Goal: Task Accomplishment & Management: Manage account settings

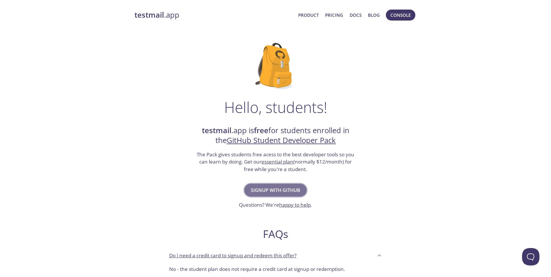
click at [260, 193] on span "Signup with GitHub" at bounding box center [275, 190] width 49 height 8
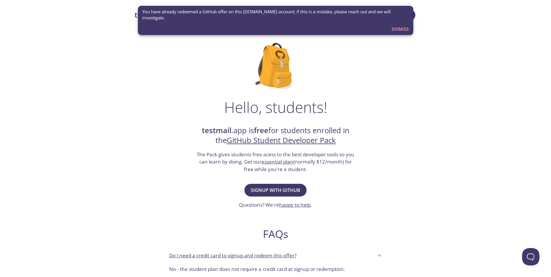
click at [403, 25] on span "Dismiss" at bounding box center [399, 29] width 17 height 8
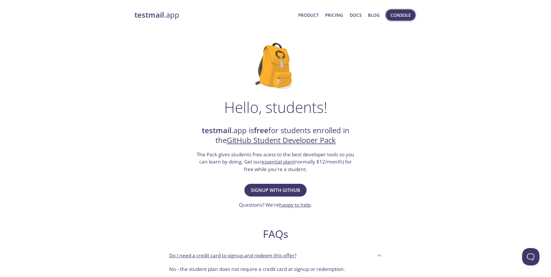
click at [399, 18] on span "Console" at bounding box center [400, 15] width 20 height 8
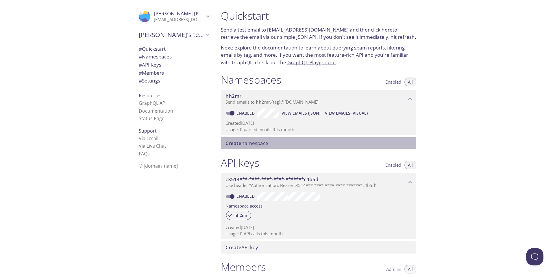
click at [256, 146] on span "Create namespace" at bounding box center [246, 143] width 43 height 7
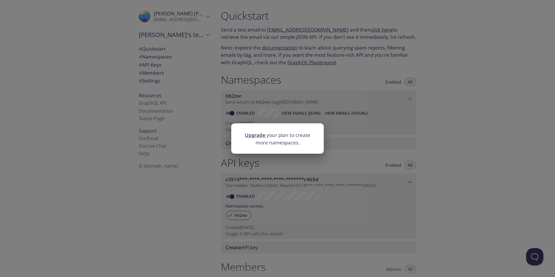
click at [335, 145] on div "Upgrade your plan to create more namespaces." at bounding box center [277, 138] width 555 height 277
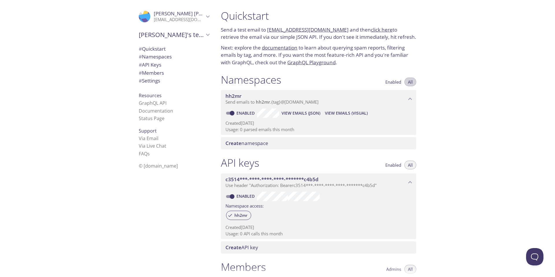
click at [411, 82] on span "All" at bounding box center [410, 82] width 5 height 0
click at [411, 97] on icon "hh2mr namespace" at bounding box center [410, 99] width 8 height 8
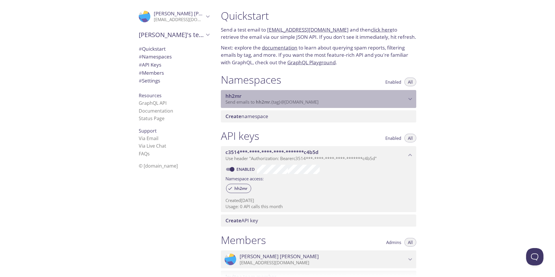
click at [411, 97] on icon "hh2mr namespace" at bounding box center [410, 99] width 8 height 8
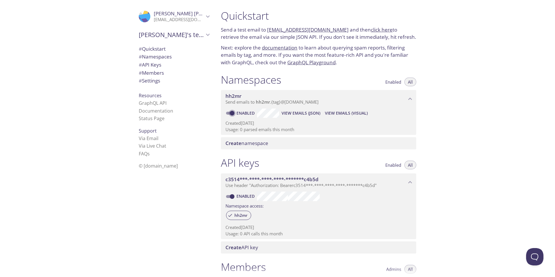
click at [234, 113] on input "Enabled" at bounding box center [232, 113] width 21 height 7
click at [232, 113] on input "Disabled" at bounding box center [227, 113] width 21 height 7
checkbox input "true"
click at [306, 113] on span "View Emails (JSON)" at bounding box center [301, 113] width 39 height 7
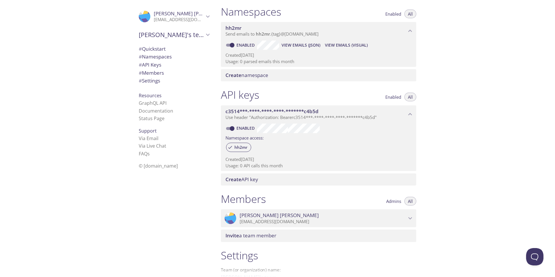
scroll to position [116, 0]
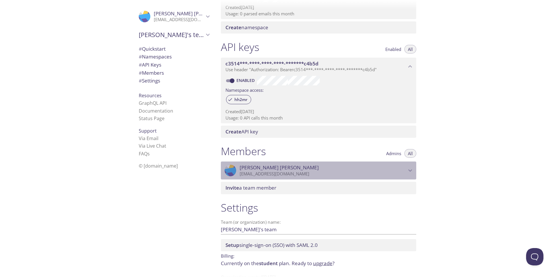
click at [318, 164] on span "Navdeep Singh" at bounding box center [323, 167] width 167 height 6
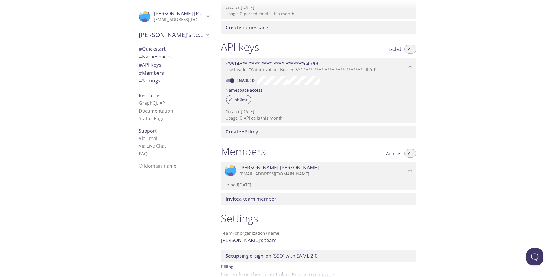
click at [318, 164] on span "Navdeep Singh" at bounding box center [323, 167] width 167 height 6
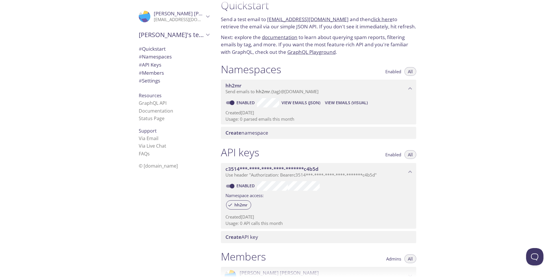
scroll to position [0, 0]
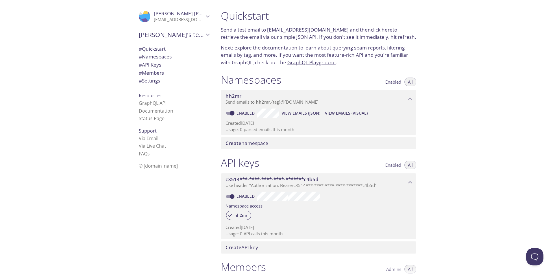
click at [140, 101] on link "GraphQL API" at bounding box center [153, 103] width 28 height 6
click at [155, 116] on link "Status Page" at bounding box center [152, 118] width 26 height 6
click at [152, 81] on span "# Settings" at bounding box center [149, 80] width 21 height 7
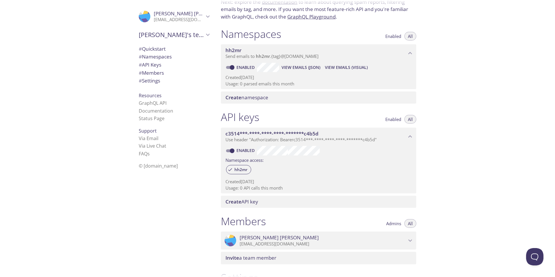
scroll to position [19, 0]
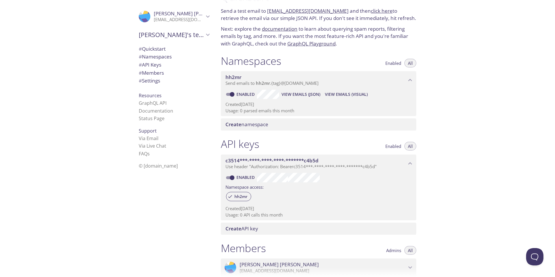
click at [241, 78] on span "hh2mr" at bounding box center [233, 77] width 16 height 7
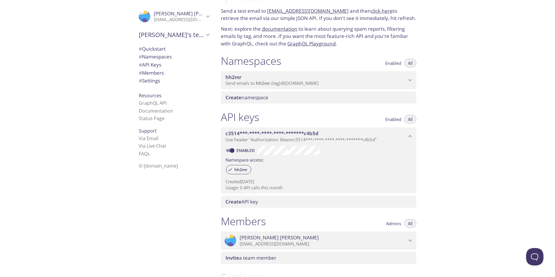
click at [241, 78] on span "hh2mr" at bounding box center [233, 77] width 16 height 7
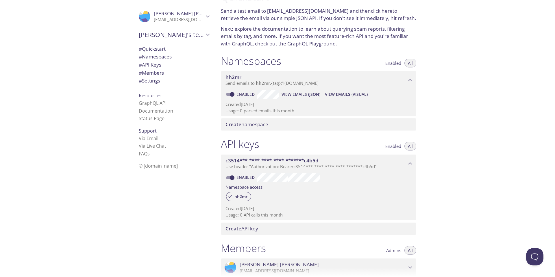
drag, startPoint x: 241, startPoint y: 77, endPoint x: 223, endPoint y: 118, distance: 43.8
click at [223, 118] on div "Namespaces Enabled All hh2mr Send emails to hh2mr . {tag} @inbox.testmail.app E…" at bounding box center [318, 92] width 205 height 83
click at [233, 126] on span "Create" at bounding box center [233, 124] width 16 height 7
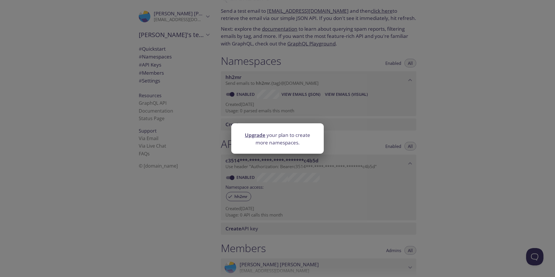
click at [327, 159] on div "Upgrade your plan to create more namespaces." at bounding box center [277, 138] width 555 height 277
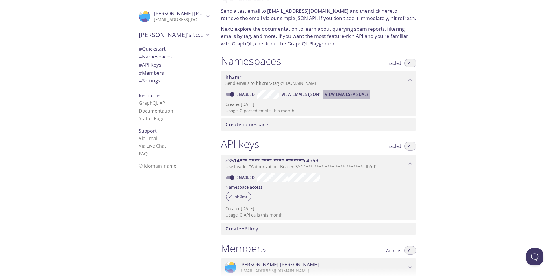
click at [338, 93] on span "View Emails (Visual)" at bounding box center [346, 94] width 43 height 7
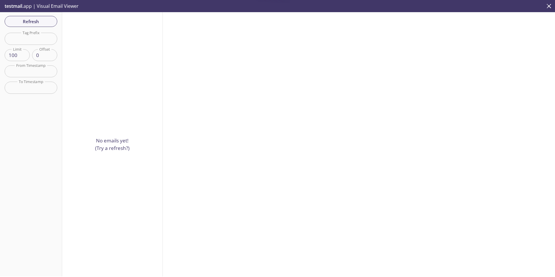
click at [47, 39] on input "text" at bounding box center [31, 39] width 53 height 12
